Goal: Transaction & Acquisition: Purchase product/service

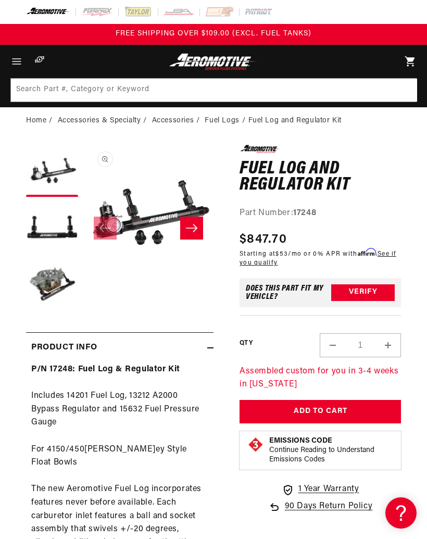
click at [52, 280] on button "Load image 3 in gallery view" at bounding box center [52, 286] width 52 height 52
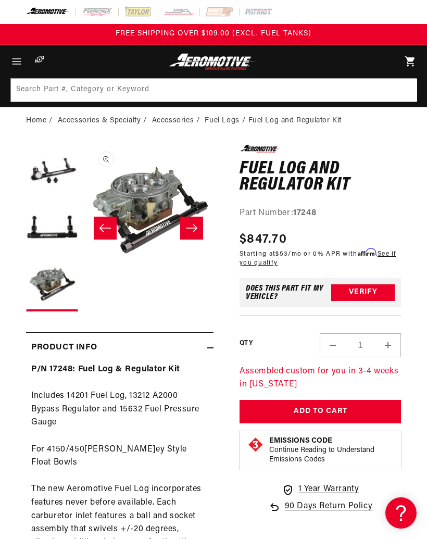
scroll to position [0, 261]
click at [83, 275] on button "Open media 3 in modal" at bounding box center [83, 275] width 0 height 0
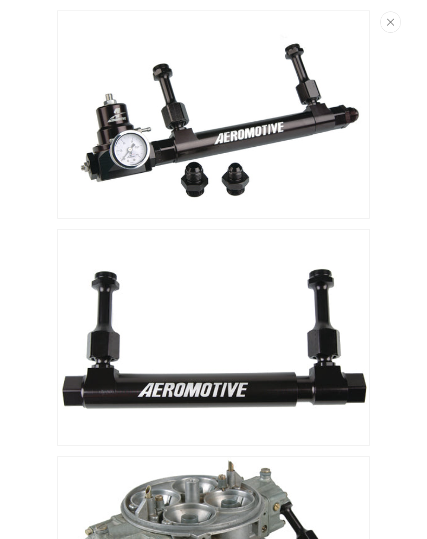
scroll to position [0, 0]
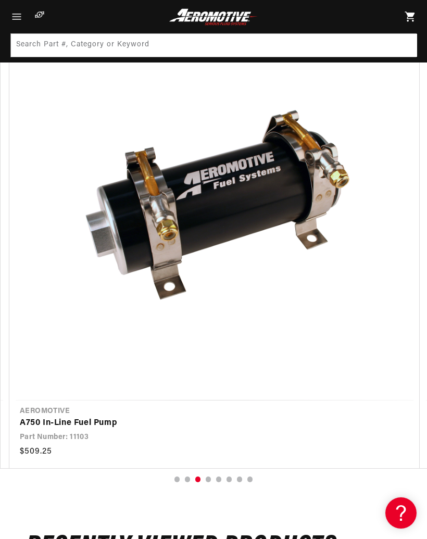
scroll to position [0, 822]
